Goal: Task Accomplishment & Management: Use online tool/utility

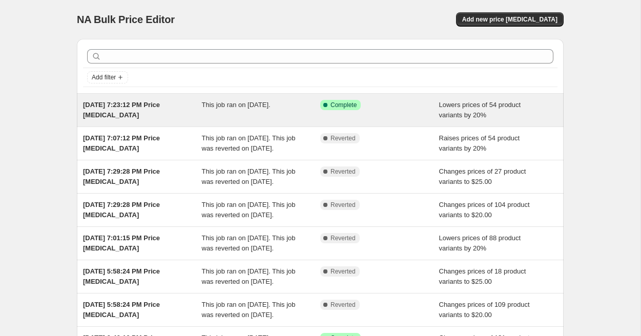
click at [168, 115] on div "[DATE] 7:23:12 PM Price [MEDICAL_DATA]" at bounding box center [142, 110] width 119 height 21
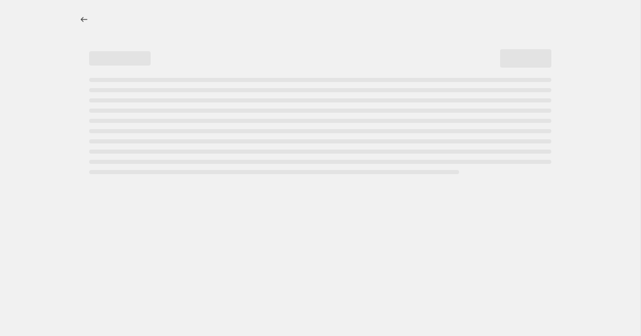
select select "percentage"
select select "no_change"
select select "collection"
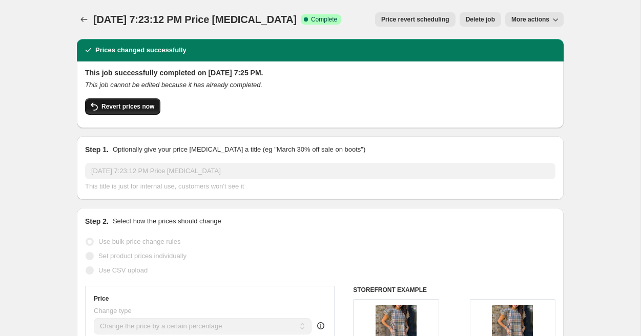
click at [151, 109] on span "Revert prices now" at bounding box center [127, 107] width 53 height 8
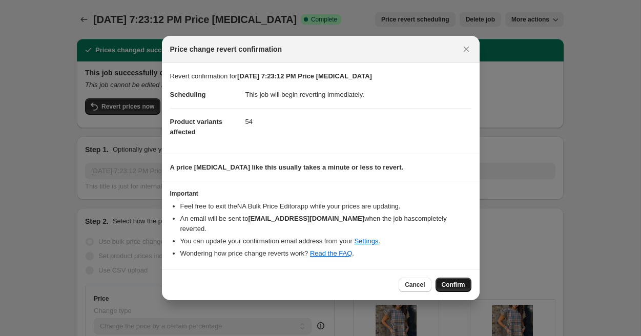
click at [458, 283] on button "Confirm" at bounding box center [454, 285] width 36 height 14
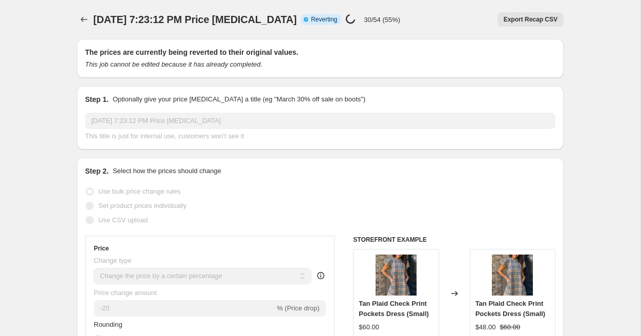
select select "percentage"
select select "no_change"
select select "collection"
